Goal: Task Accomplishment & Management: Use online tool/utility

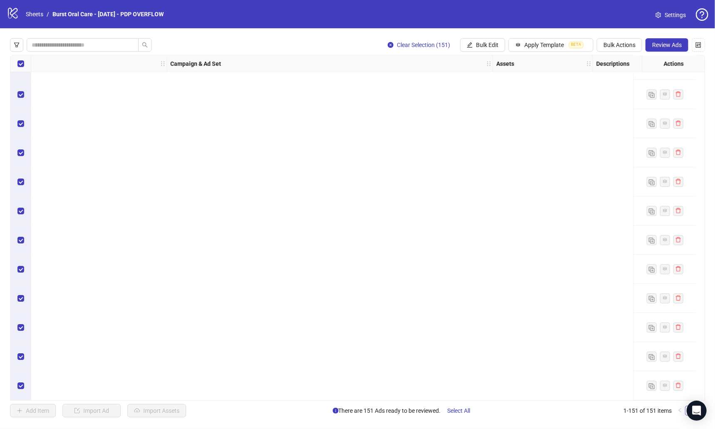
scroll to position [3232, 152]
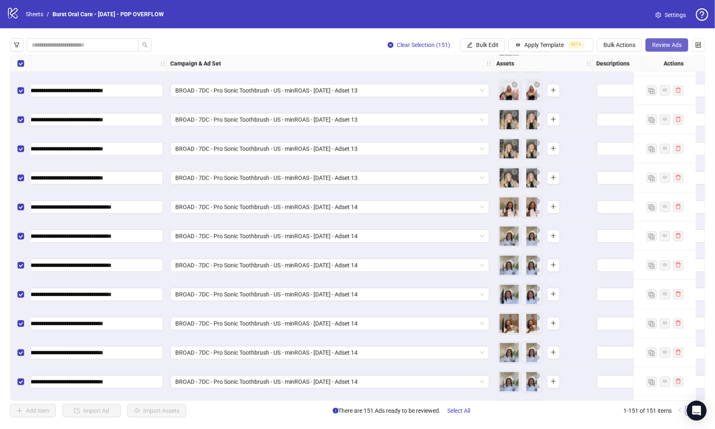
click at [675, 49] on button "Review Ads" at bounding box center [667, 44] width 43 height 13
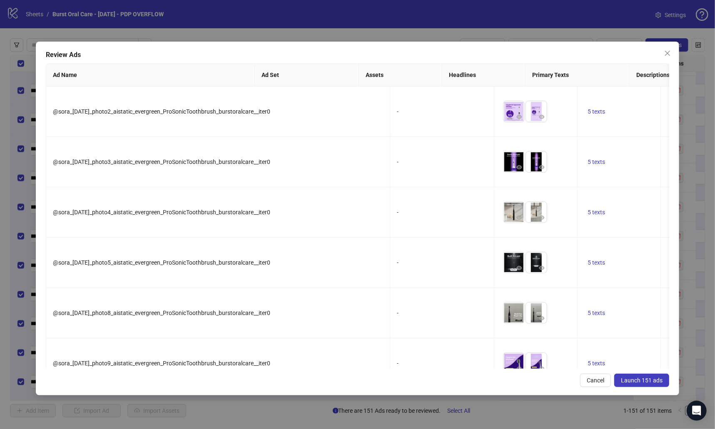
click at [630, 384] on button "Launch 151 ads" at bounding box center [641, 380] width 55 height 13
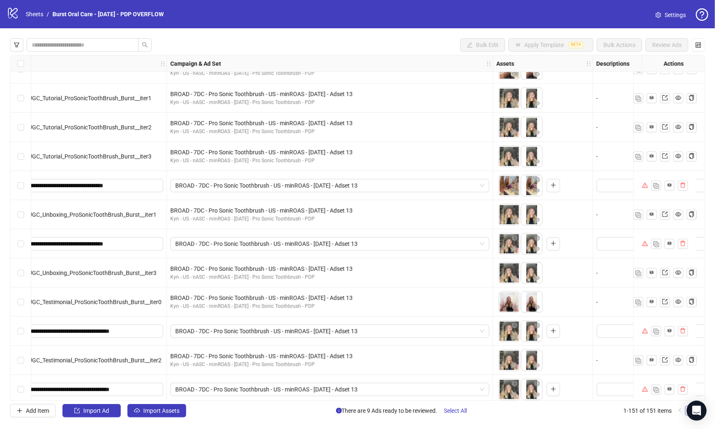
scroll to position [2347, 152]
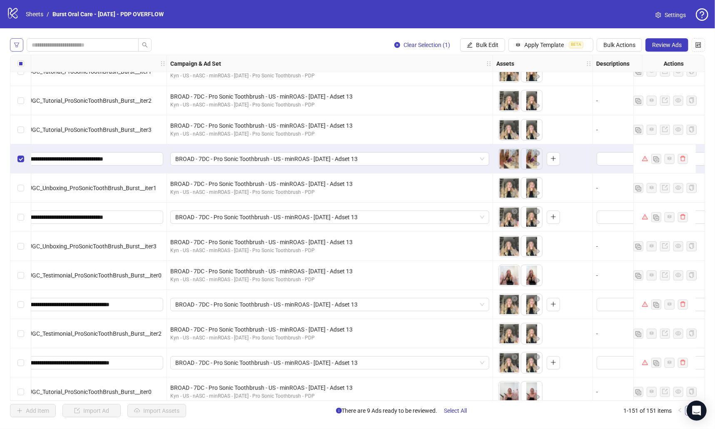
click at [16, 45] on icon "filter" at bounding box center [17, 45] width 6 height 6
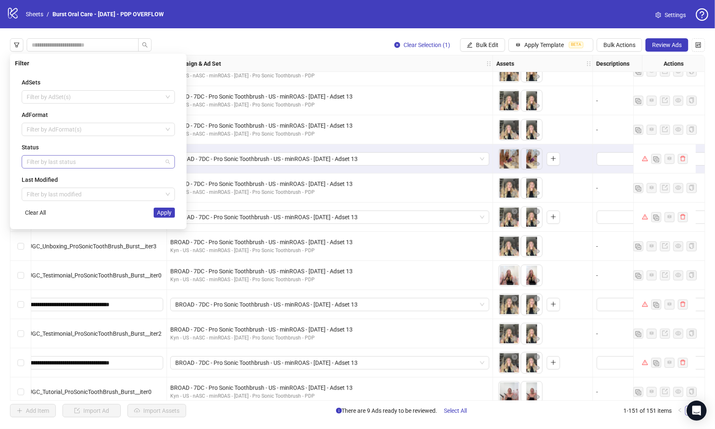
click at [52, 159] on div at bounding box center [93, 162] width 141 height 12
click at [57, 204] on div "Error" at bounding box center [98, 204] width 140 height 9
click at [168, 214] on span "Apply" at bounding box center [164, 213] width 15 height 7
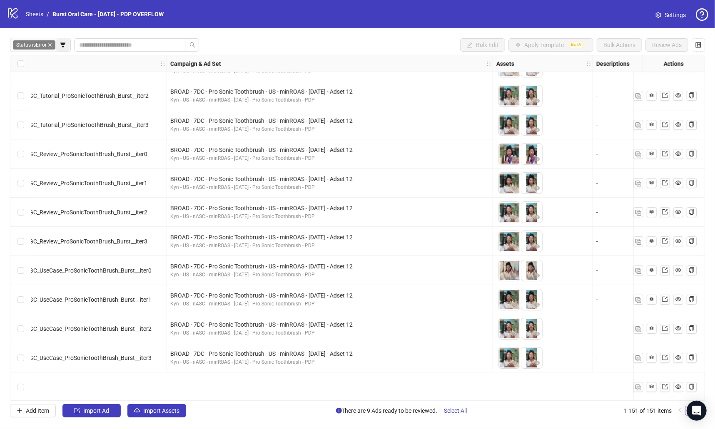
scroll to position [1685, 152]
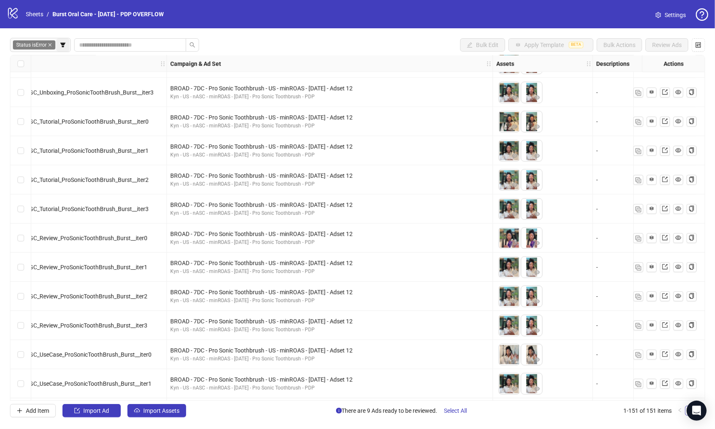
click at [63, 45] on icon "filter" at bounding box center [63, 45] width 6 height 6
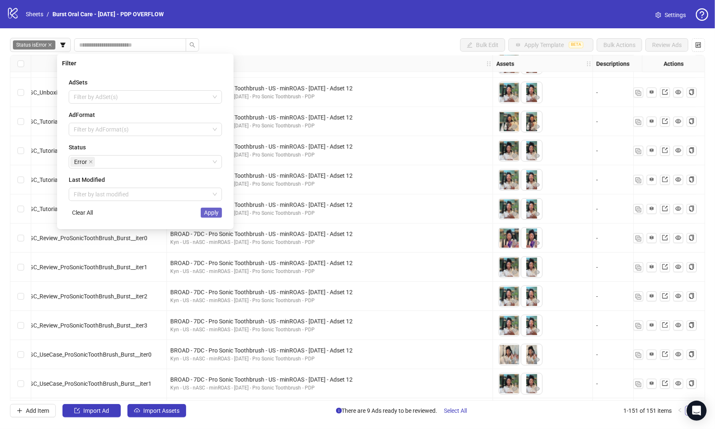
click at [211, 213] on span "Apply" at bounding box center [211, 213] width 15 height 7
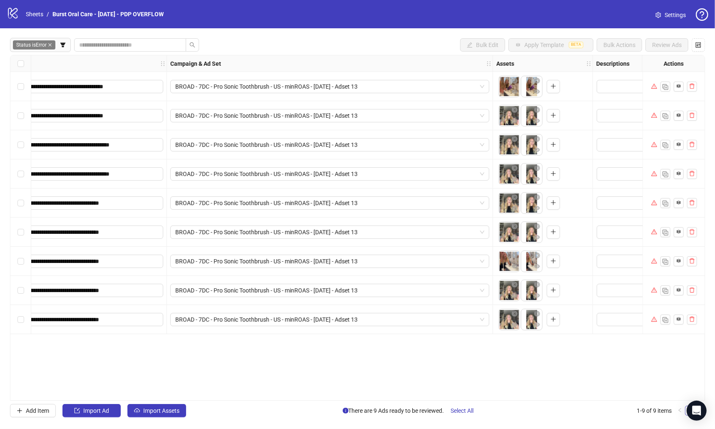
scroll to position [0, 152]
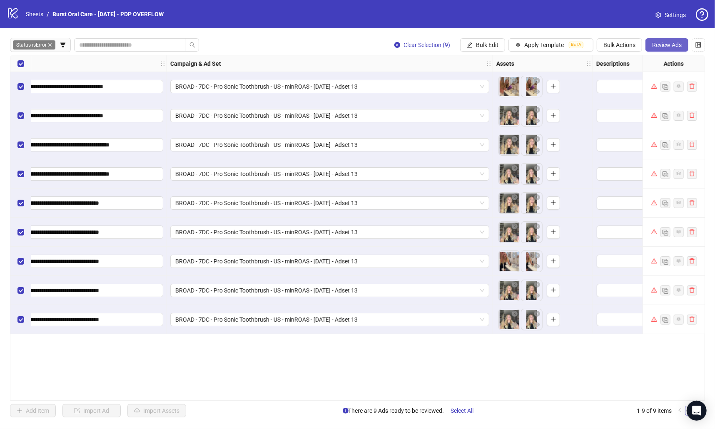
click at [661, 45] on span "Review Ads" at bounding box center [667, 45] width 30 height 7
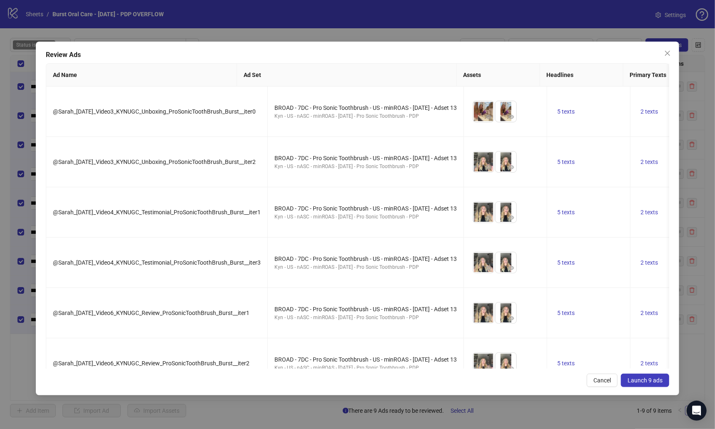
click at [648, 374] on button "Launch 9 ads" at bounding box center [645, 380] width 48 height 13
